Goal: Task Accomplishment & Management: Manage account settings

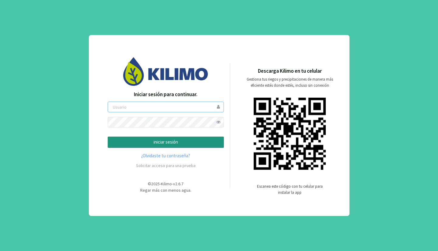
click at [145, 110] on input "email" at bounding box center [166, 107] width 116 height 11
type input "mistolancho"
click at [220, 122] on span at bounding box center [218, 122] width 11 height 11
click at [85, 129] on div "Iniciar sesión para continuar. mistolancho iniciar sesión ¿Olvidaste tu contras…" at bounding box center [219, 125] width 438 height 251
click at [108, 137] on button "iniciar sesión" at bounding box center [166, 142] width 116 height 11
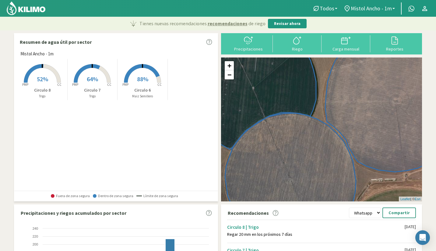
click at [374, 9] on span "Mistol Ancho - 1m" at bounding box center [371, 8] width 41 height 6
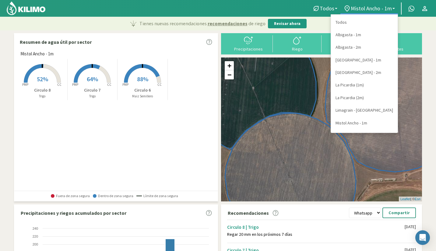
click at [359, 86] on link "La Picardia (1m)" at bounding box center [364, 85] width 67 height 12
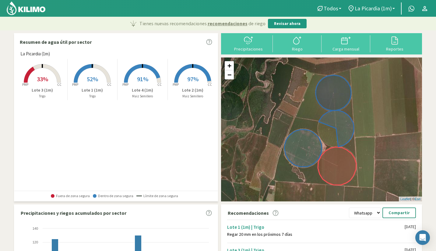
click at [373, 8] on span "La Picardia (1m)" at bounding box center [373, 8] width 37 height 6
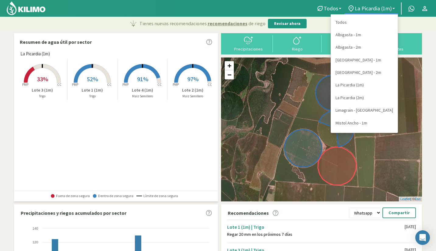
scroll to position [11, 0]
click at [349, 123] on link "Mistol Ancho - 2m" at bounding box center [364, 124] width 67 height 12
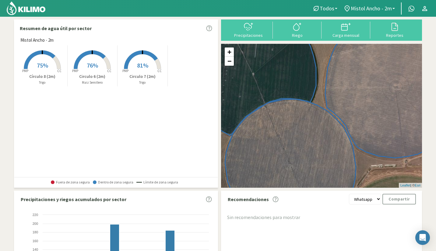
click at [376, 10] on span "Mistol Ancho - 2m" at bounding box center [371, 8] width 41 height 6
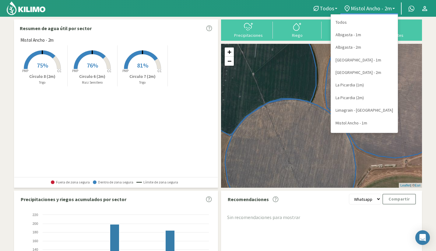
click at [353, 122] on link "Mistol Ancho - 1m" at bounding box center [364, 123] width 67 height 12
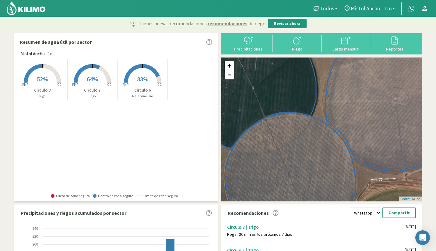
click at [379, 13] on link "Mistol Ancho - 1m" at bounding box center [369, 9] width 58 height 12
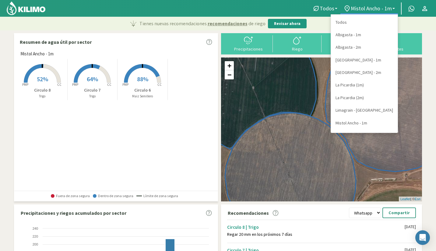
click at [362, 86] on link "La Picardia (1m)" at bounding box center [364, 85] width 67 height 12
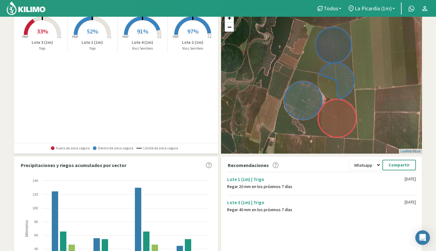
scroll to position [48, 0]
click at [342, 133] on icon at bounding box center [337, 118] width 38 height 38
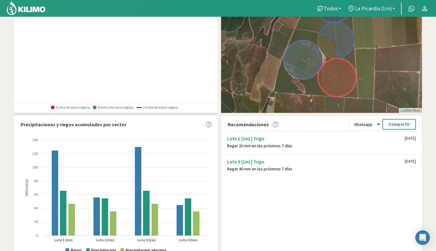
scroll to position [90, 0]
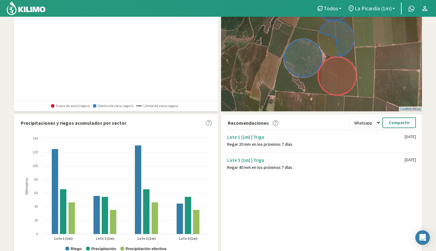
click at [247, 165] on div "Regar 40 mm en los próximos 7 días" at bounding box center [315, 167] width 177 height 5
click at [334, 73] on icon at bounding box center [337, 76] width 38 height 38
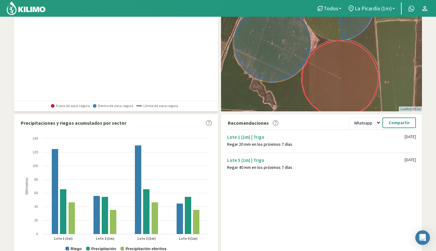
scroll to position [0, 0]
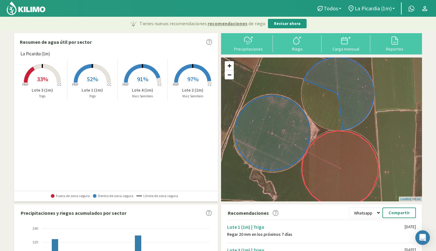
click at [42, 83] on rect at bounding box center [42, 83] width 49 height 49
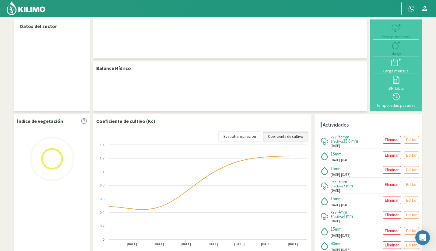
select select "4: Object"
select select "2: Object"
